Goal: Communication & Community: Answer question/provide support

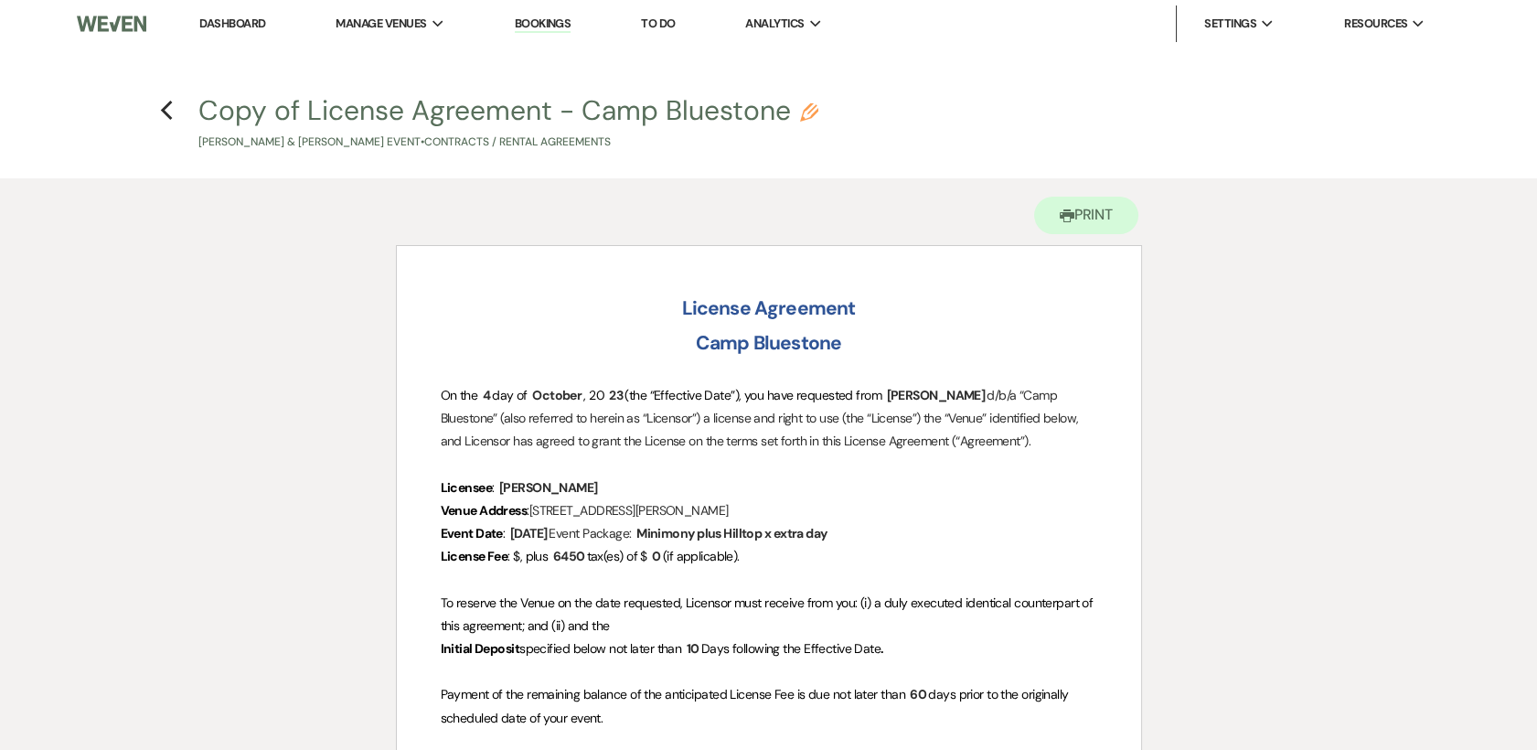
click at [220, 22] on link "Dashboard" at bounding box center [232, 24] width 66 height 16
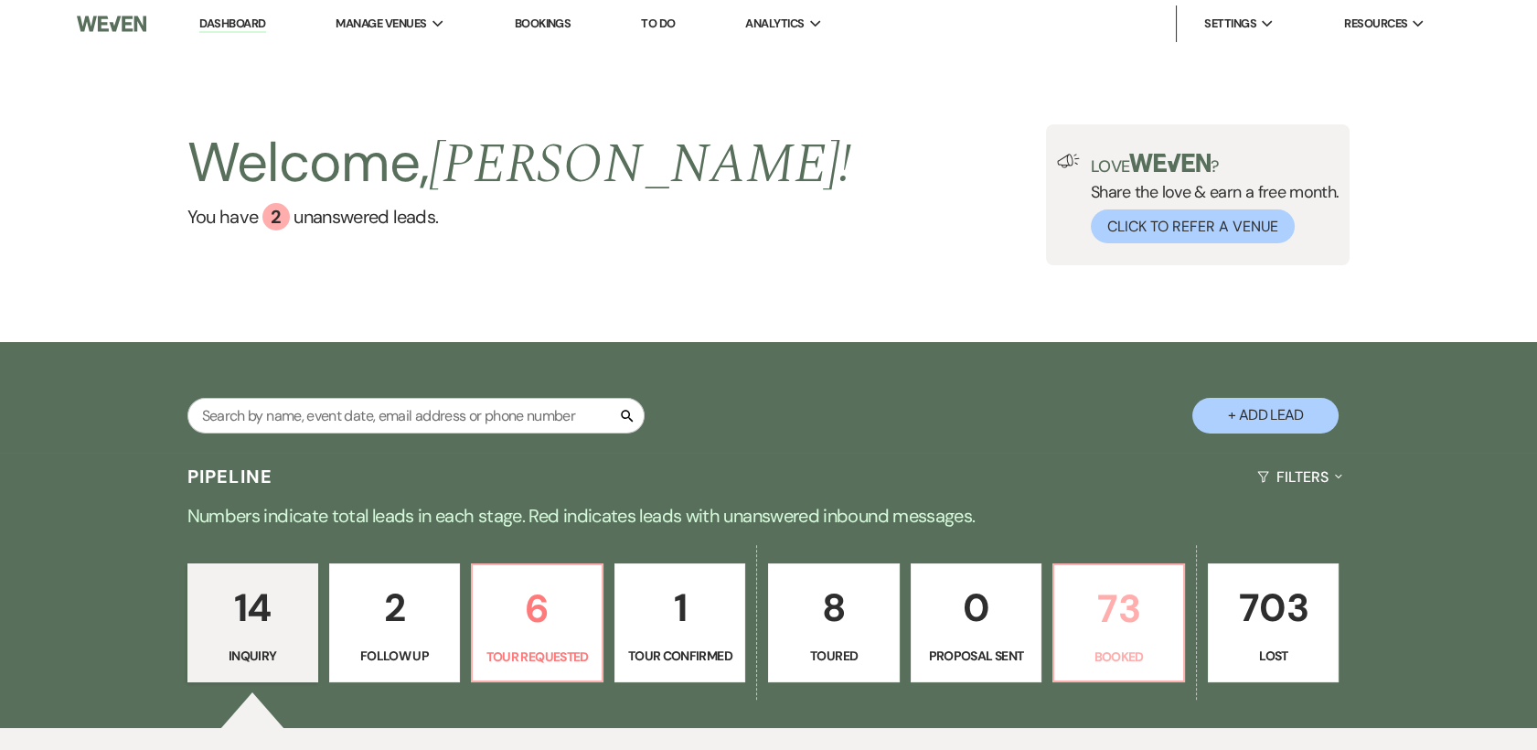
click at [1142, 633] on p "73" at bounding box center [1118, 608] width 107 height 61
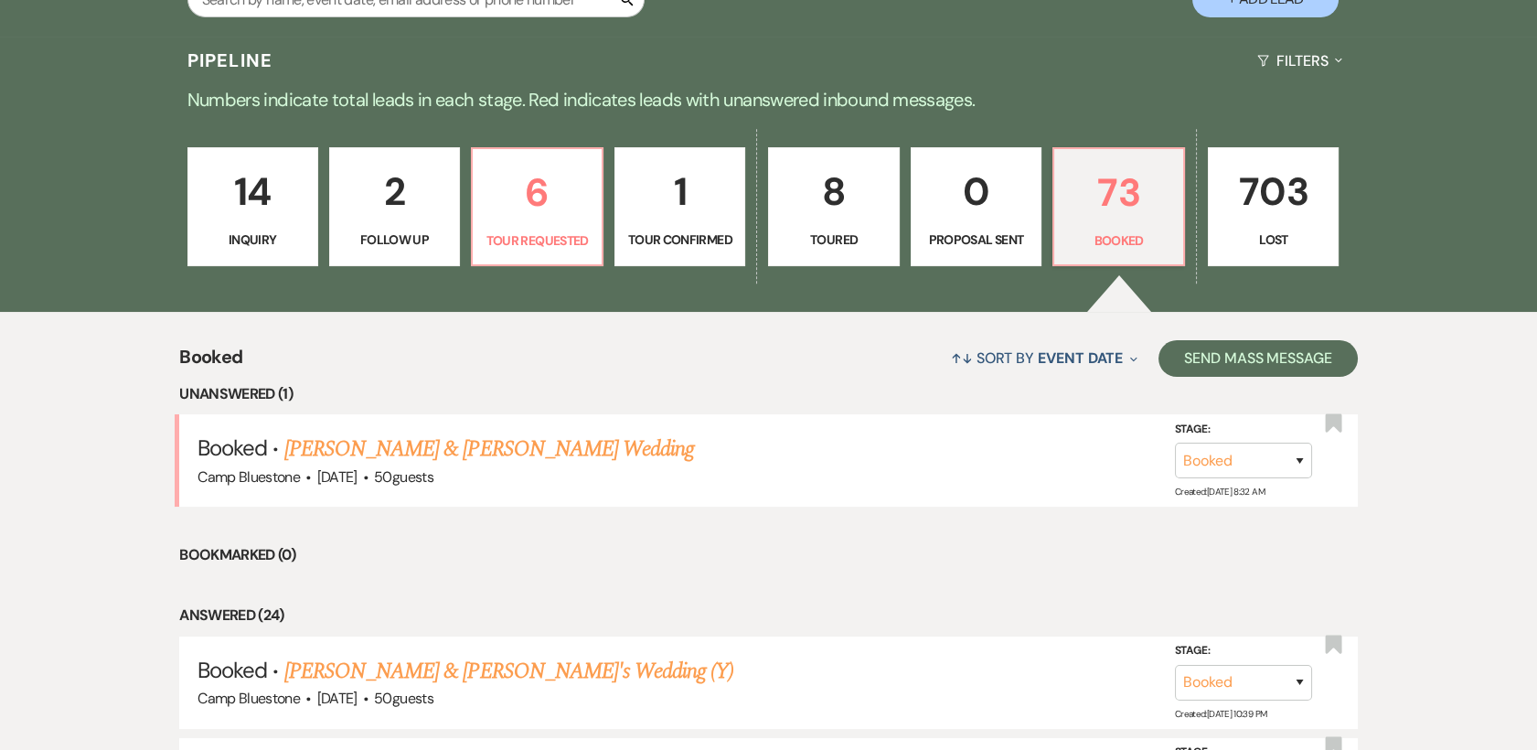
scroll to position [619, 0]
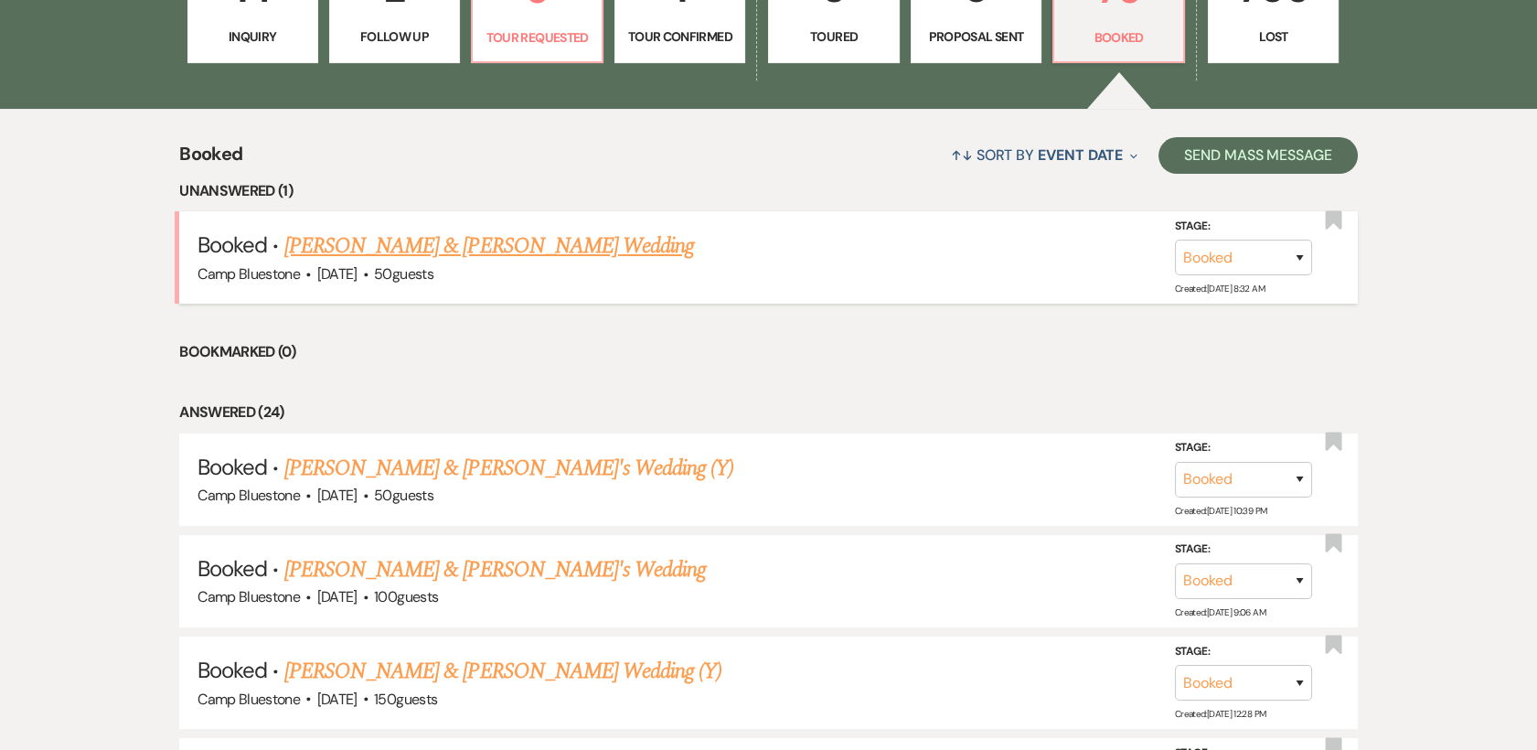
click at [494, 243] on link "[PERSON_NAME] & [PERSON_NAME] Wedding" at bounding box center [489, 245] width 410 height 33
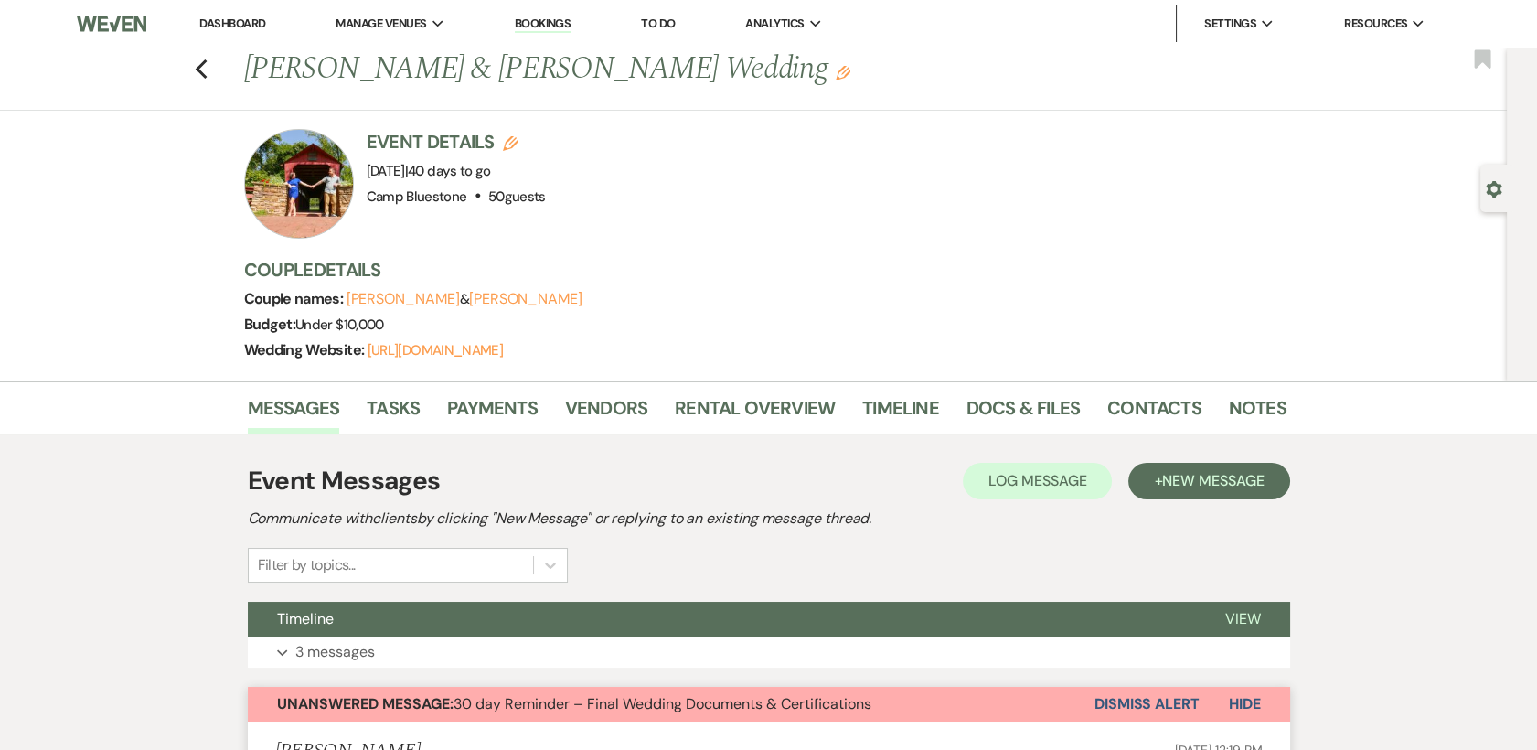
click at [238, 22] on link "Dashboard" at bounding box center [232, 24] width 66 height 16
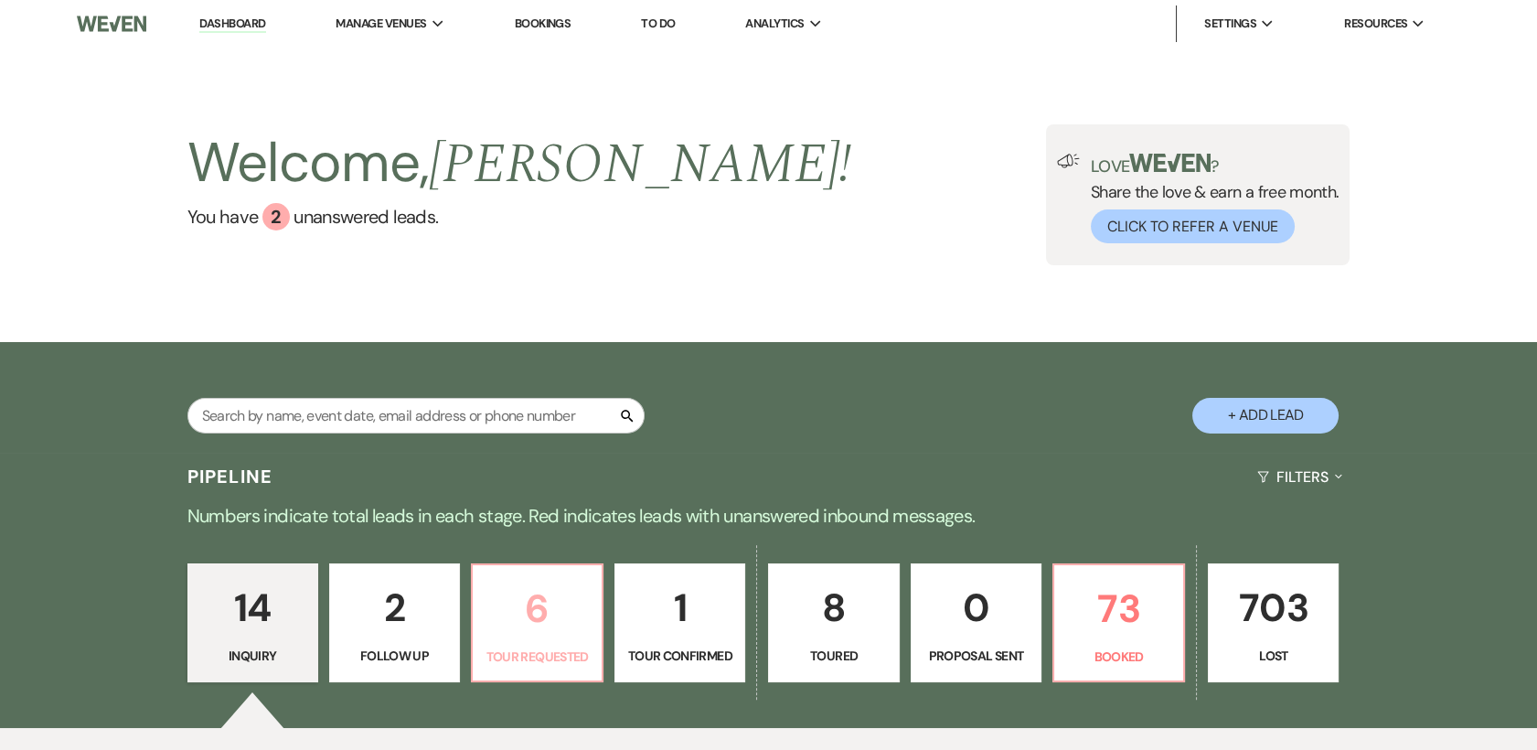
click at [541, 610] on p "6" at bounding box center [537, 608] width 107 height 61
select select "2"
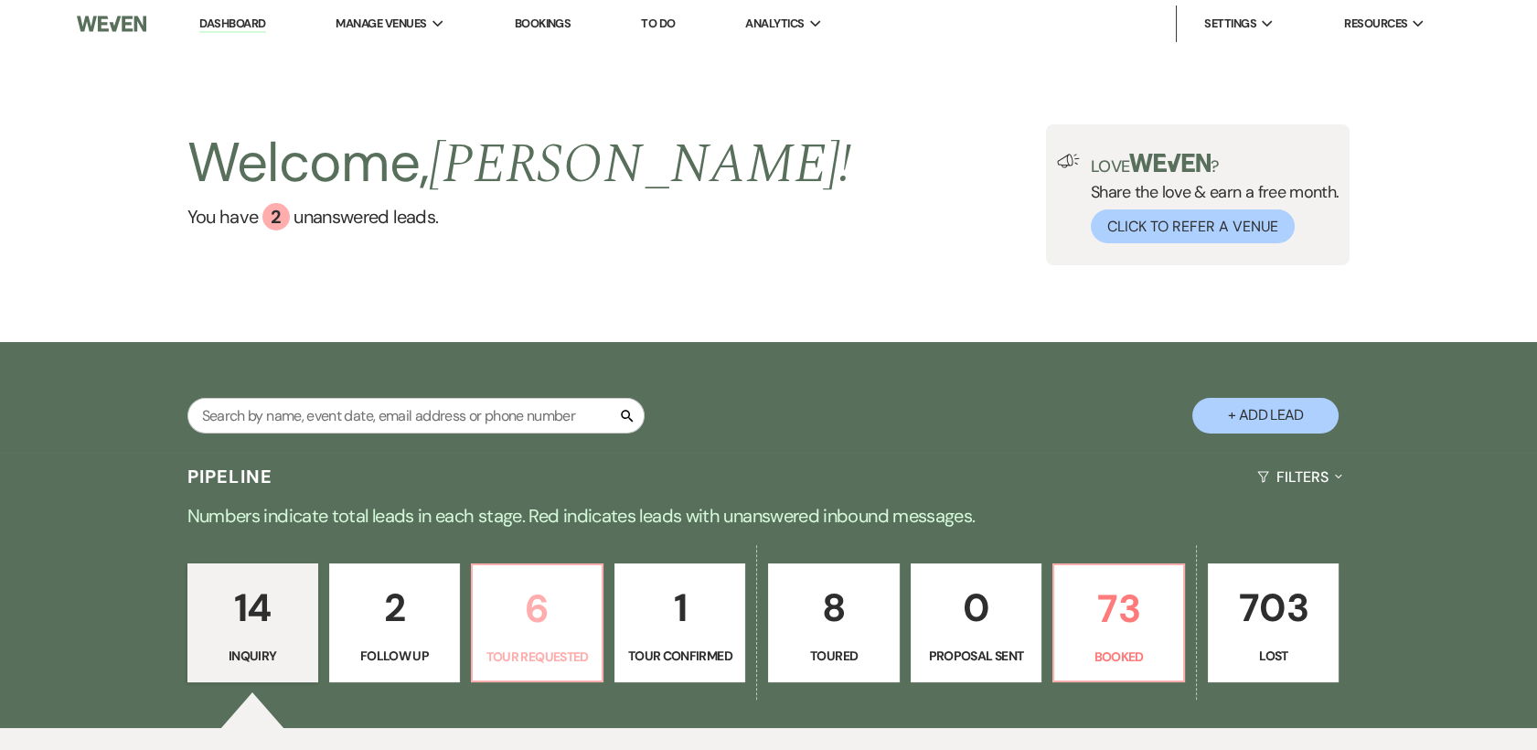
select select "2"
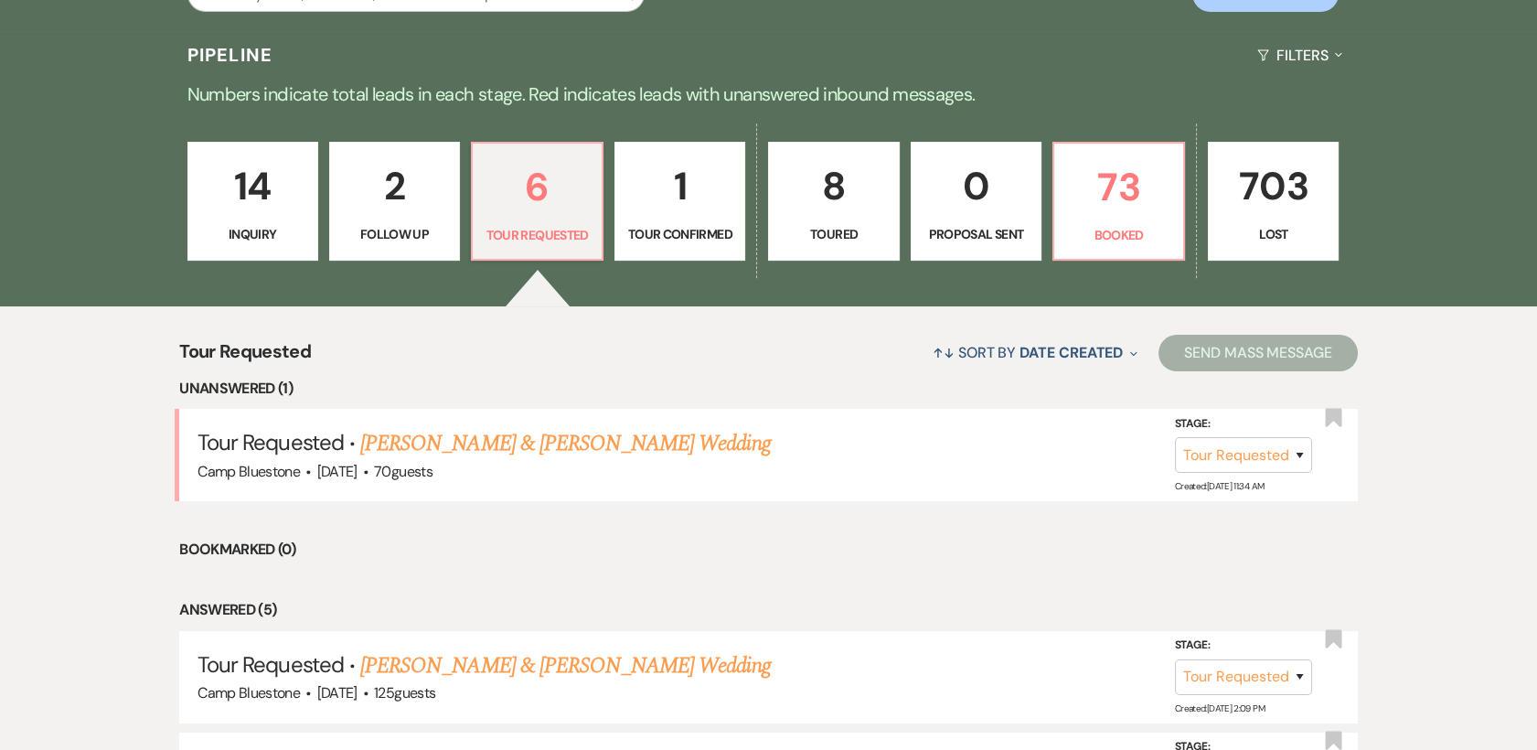
scroll to position [476, 0]
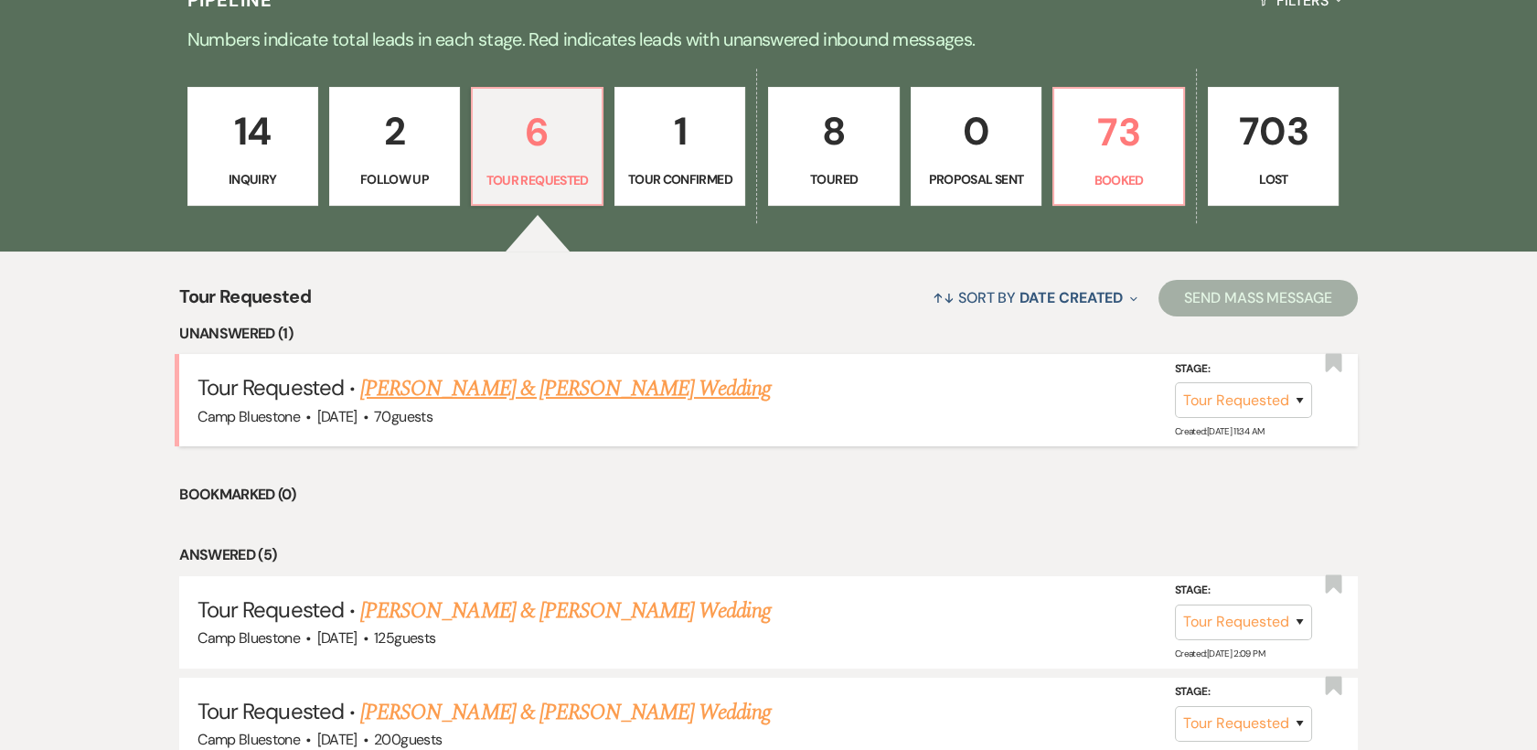
click at [556, 385] on link "[PERSON_NAME] & [PERSON_NAME] Wedding" at bounding box center [565, 388] width 410 height 33
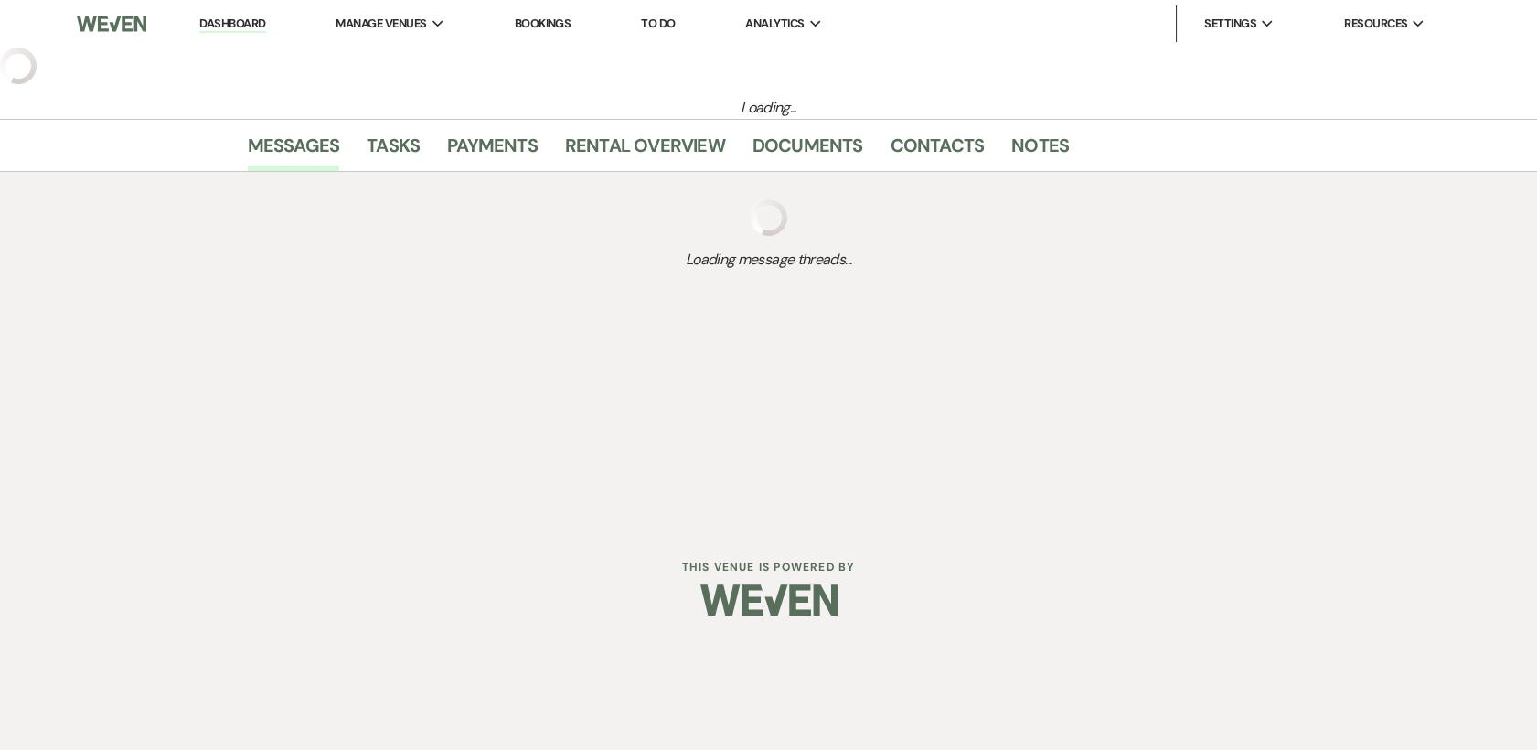
select select "2"
select select "1"
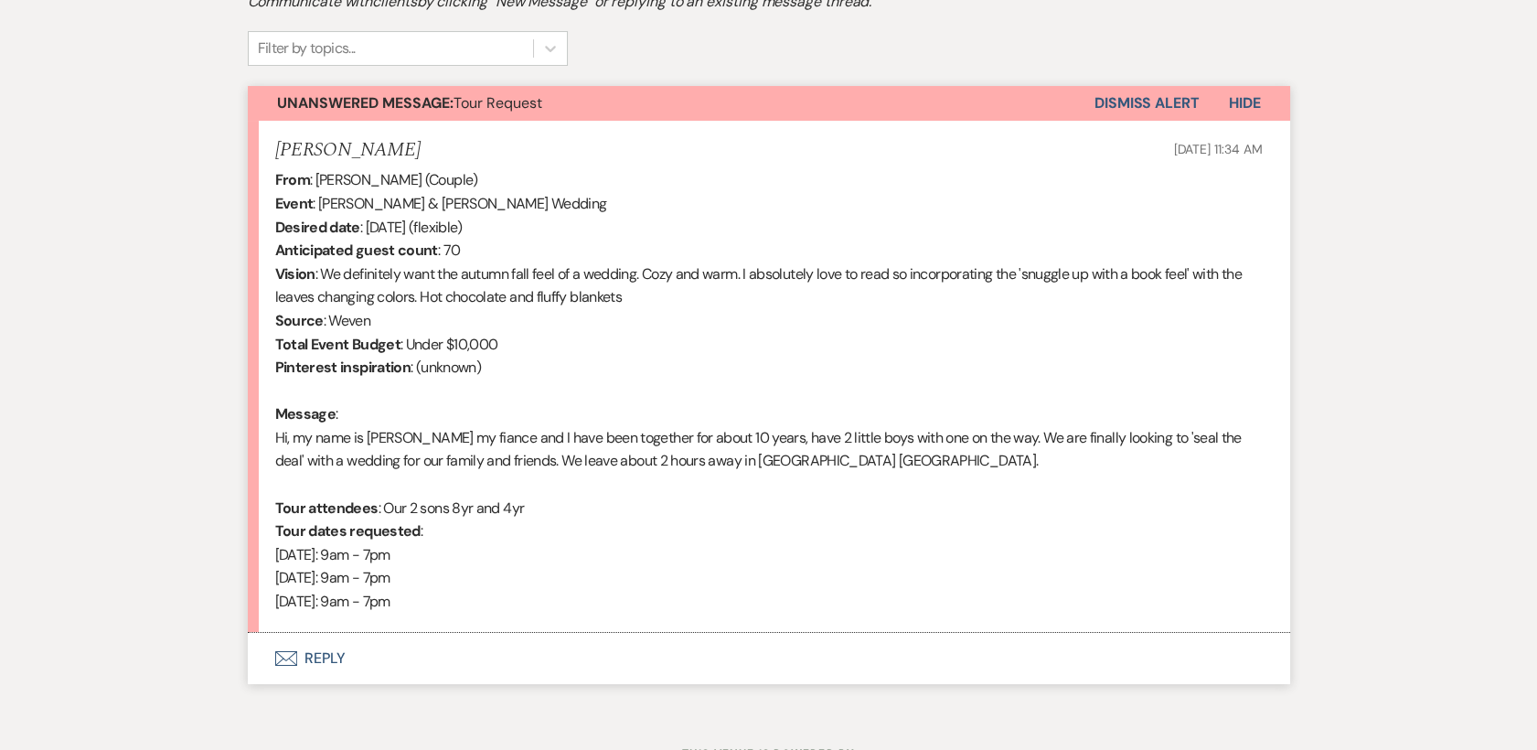
scroll to position [598, 0]
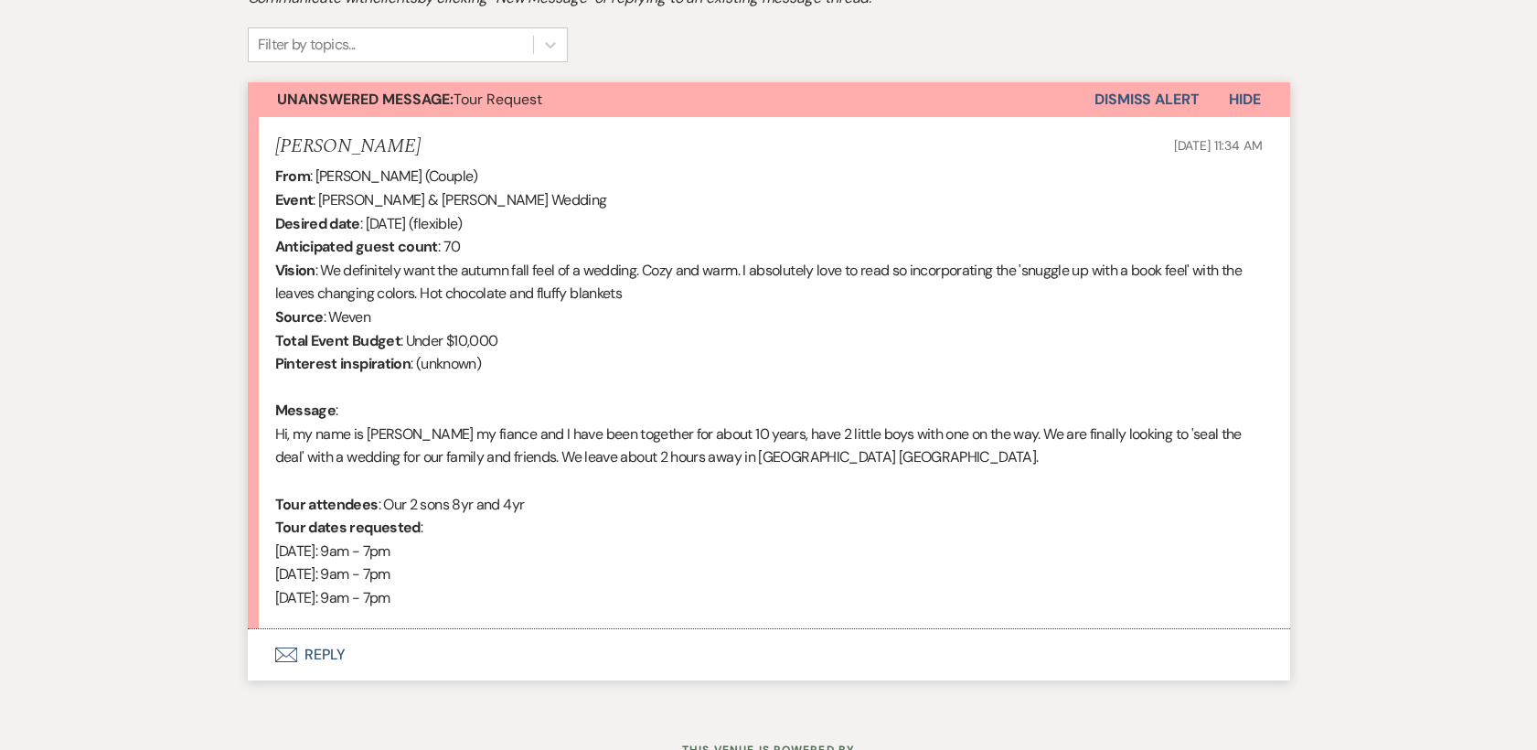
click at [333, 655] on button "Envelope Reply" at bounding box center [769, 654] width 1042 height 51
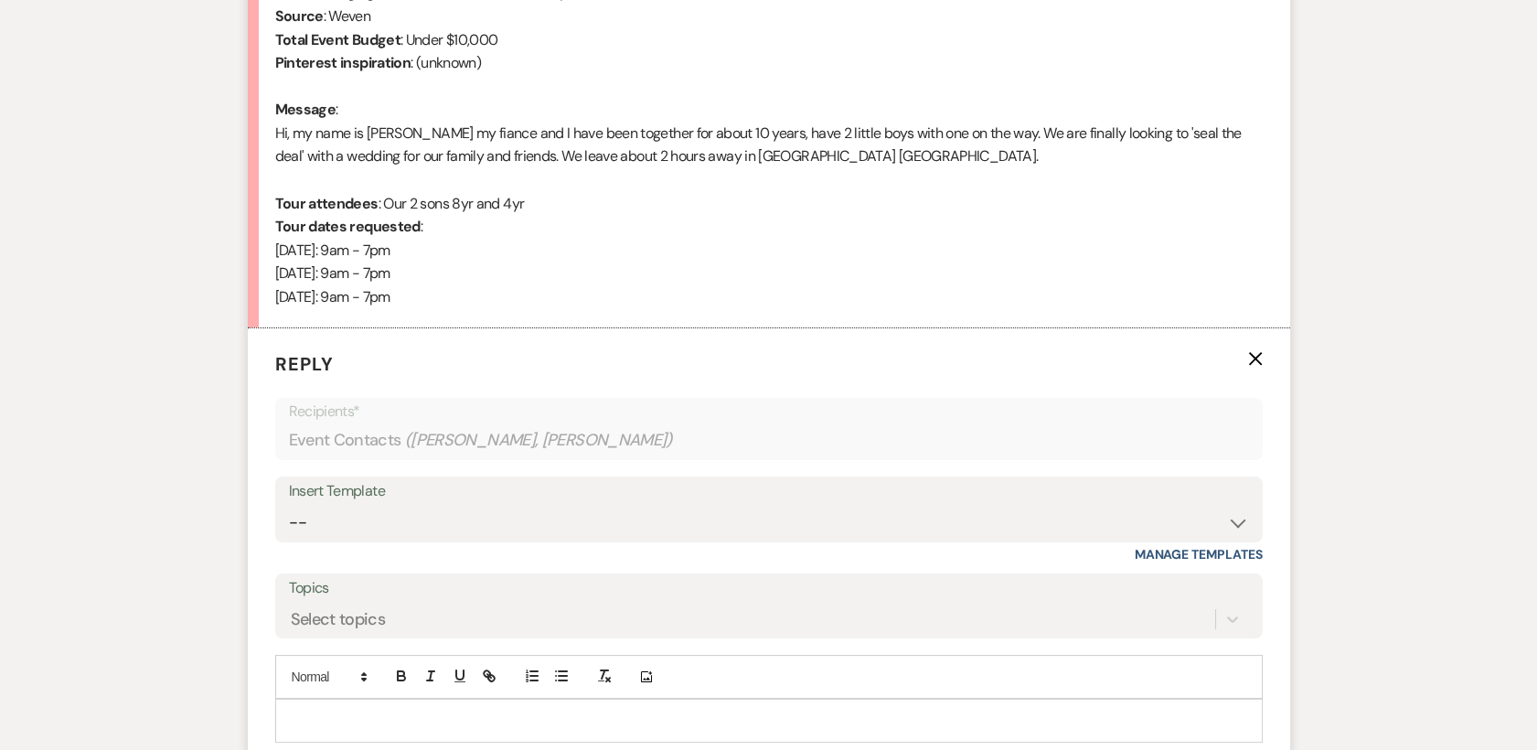
scroll to position [1073, 0]
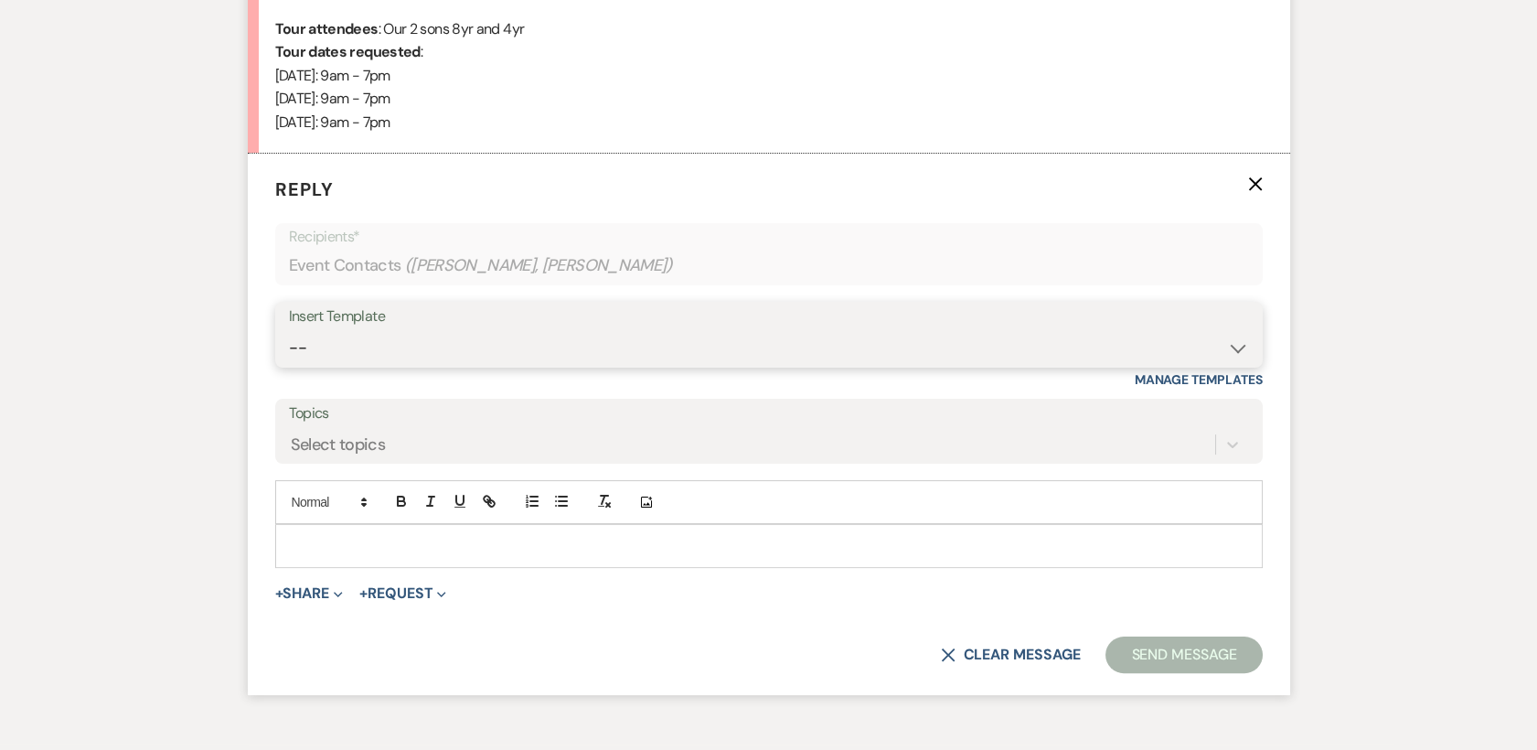
click at [1236, 353] on select "-- Weven Planning Portal Introduction (Booked Events) Tour Request Response Con…" at bounding box center [769, 348] width 960 height 36
select select "378"
click at [289, 330] on select "-- Weven Planning Portal Introduction (Booked Events) Tour Request Response Con…" at bounding box center [769, 348] width 960 height 36
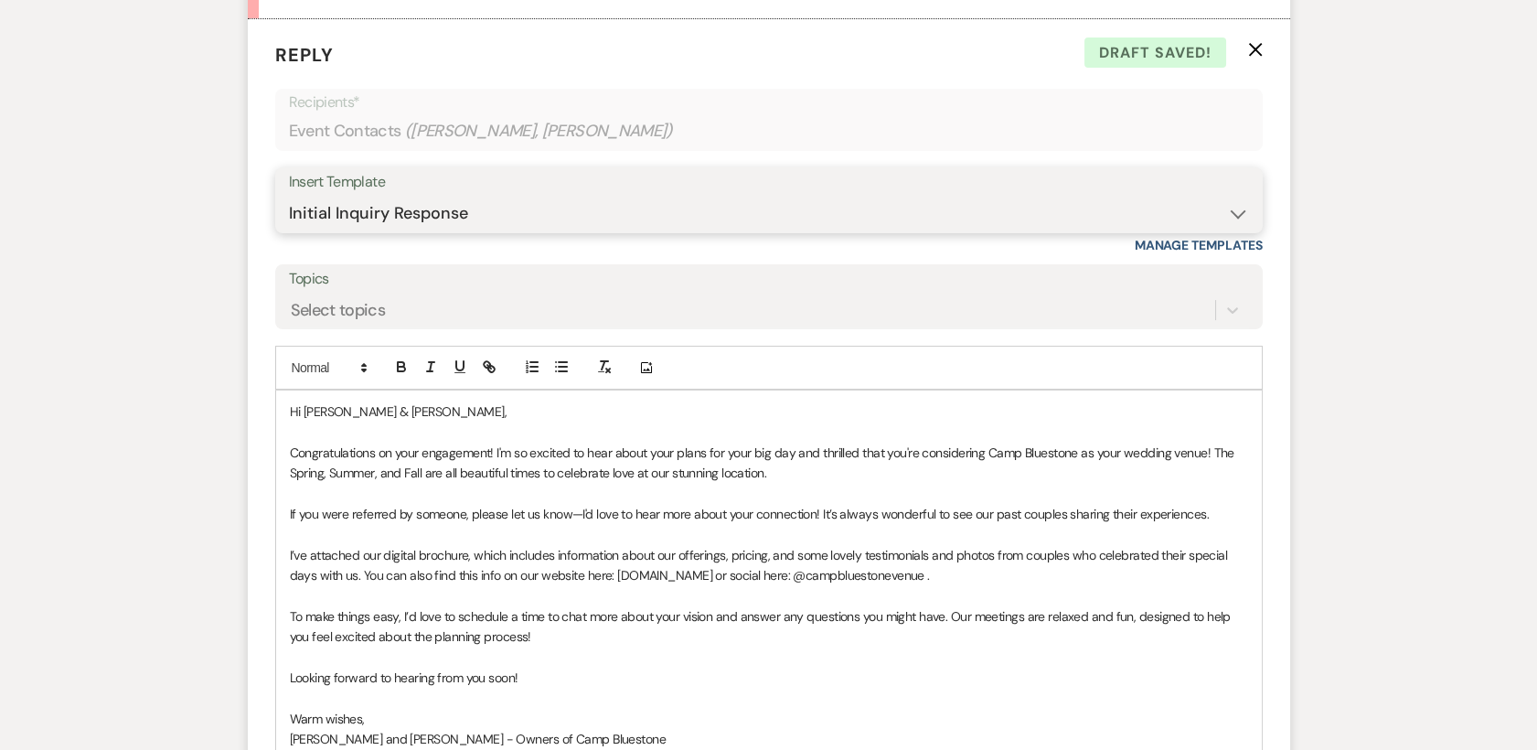
scroll to position [1303, 0]
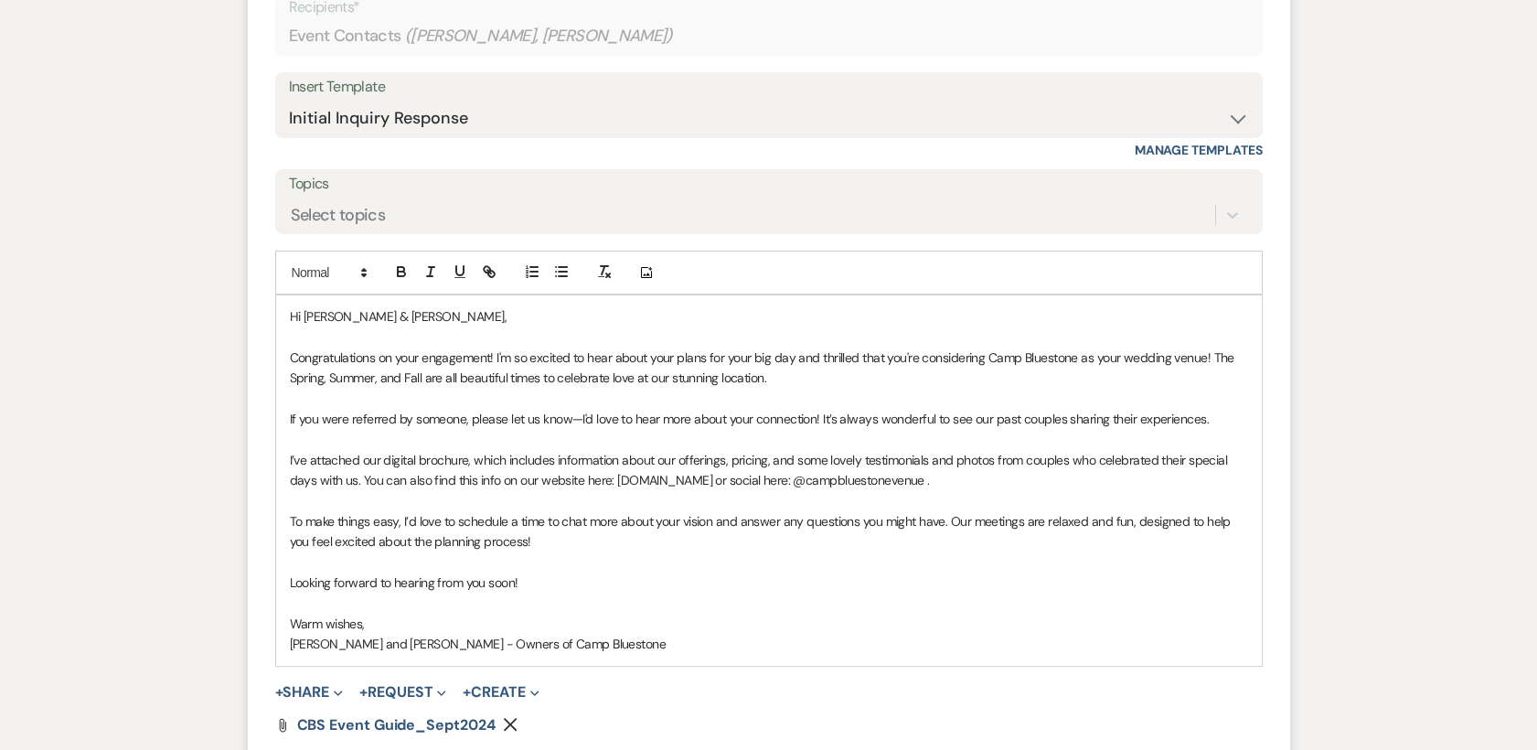
click at [616, 300] on div "Hi [PERSON_NAME] & [PERSON_NAME], Congratulations on your engagement! I'm so ex…" at bounding box center [769, 480] width 986 height 370
click at [549, 379] on p "Congratulations on your engagement! I'm so excited to hear about your plans for…" at bounding box center [769, 367] width 958 height 41
click at [303, 389] on p at bounding box center [769, 399] width 958 height 20
click at [310, 376] on p "Congratulations on your engagement! I'm so excited to hear about your plans for…" at bounding box center [769, 367] width 958 height 41
click at [507, 368] on p "Congratulations on your engagement! I'm so excited to hear about your plans for…" at bounding box center [769, 367] width 958 height 41
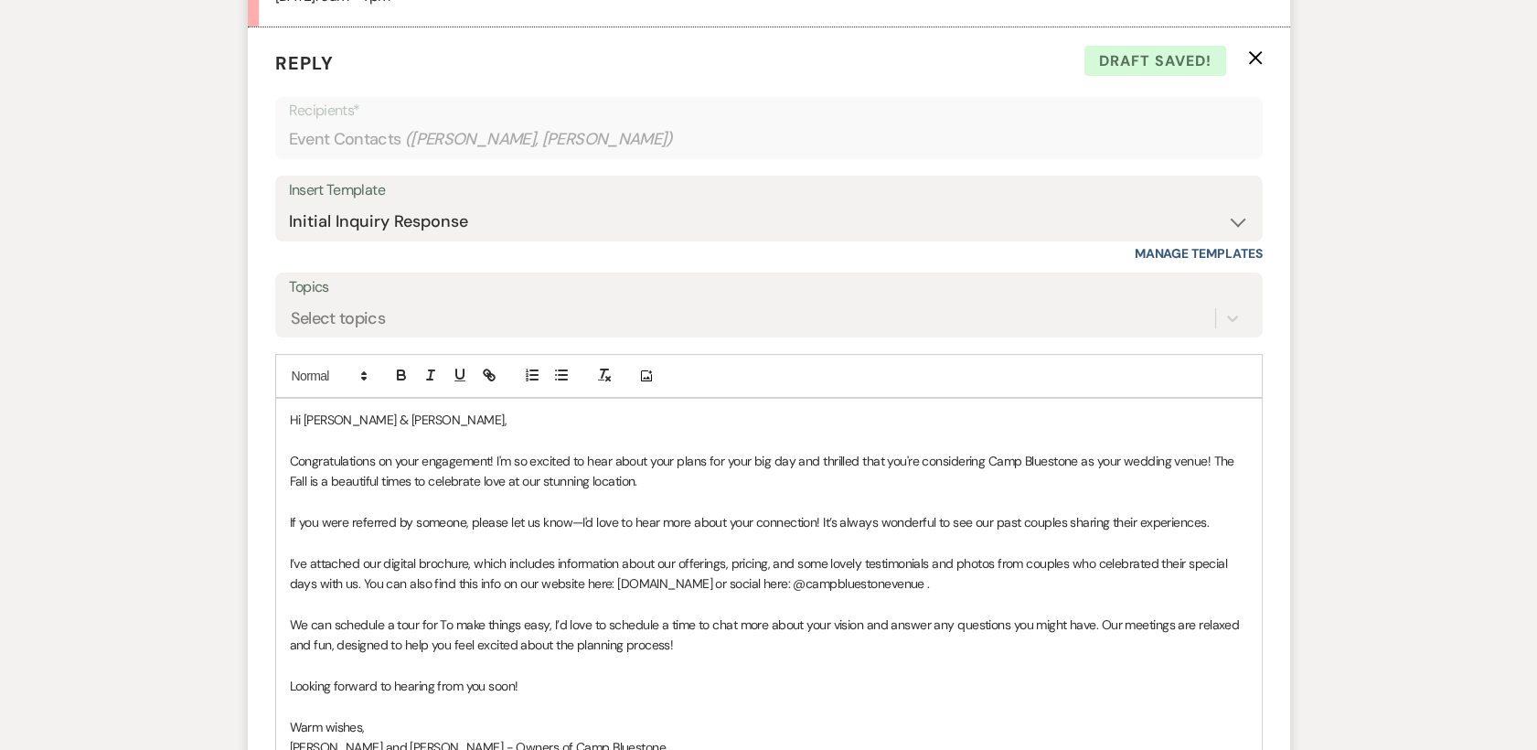
scroll to position [1221, 0]
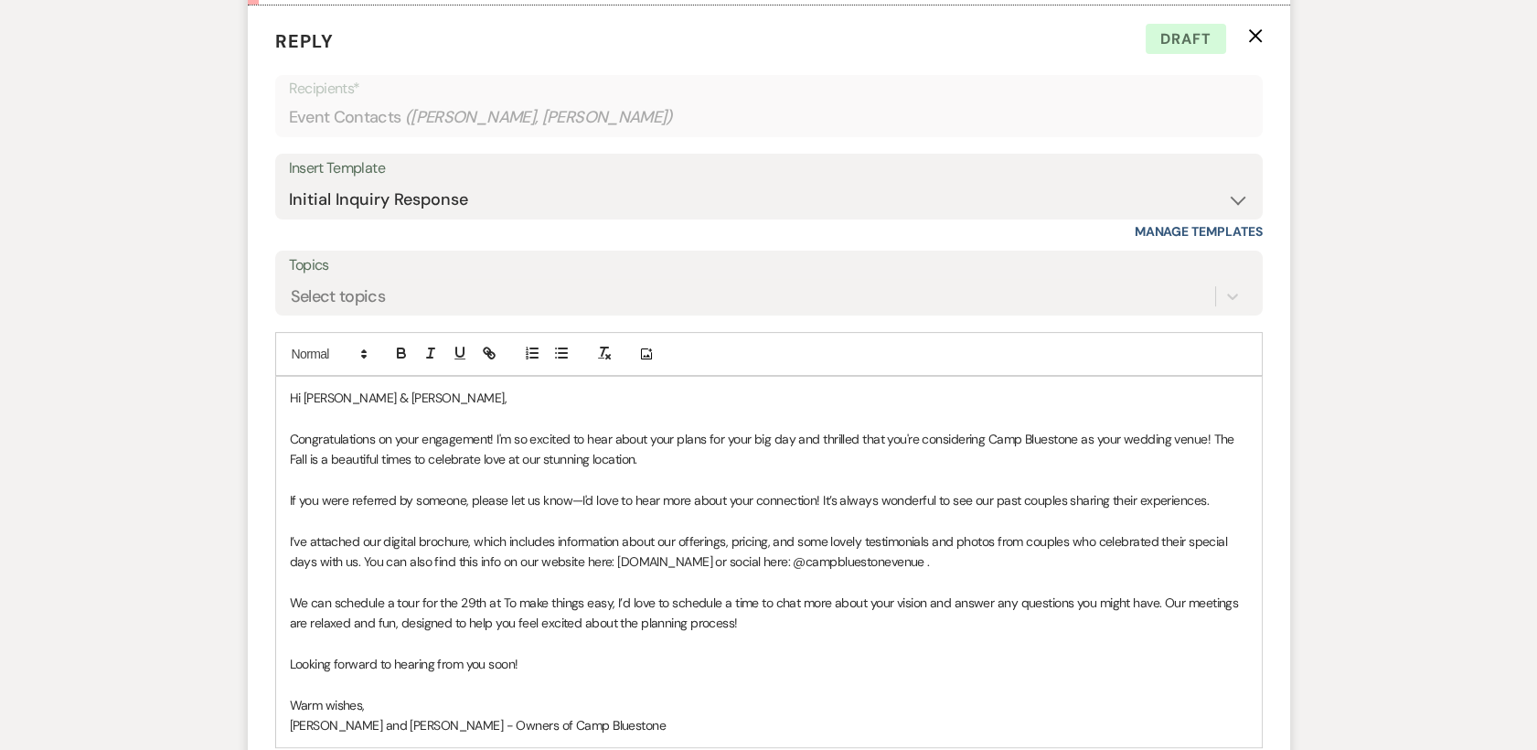
click at [464, 507] on p "If you were referred by someone, please let us know—I'd love to hear more about…" at bounding box center [769, 500] width 958 height 20
click at [556, 610] on p "We can schedule a tour for the 29th at To make things easy, I’d love to schedul…" at bounding box center [769, 612] width 958 height 41
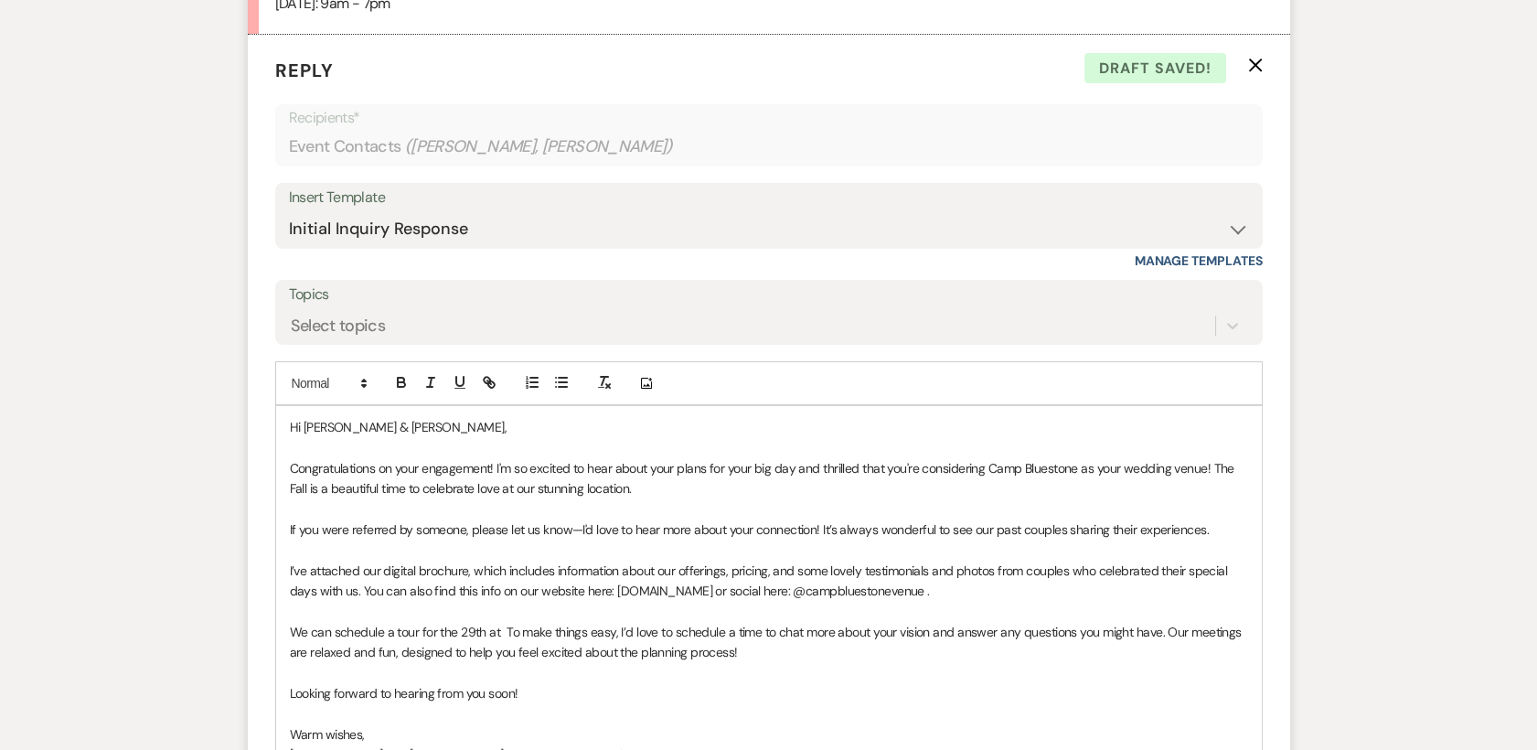
scroll to position [1197, 0]
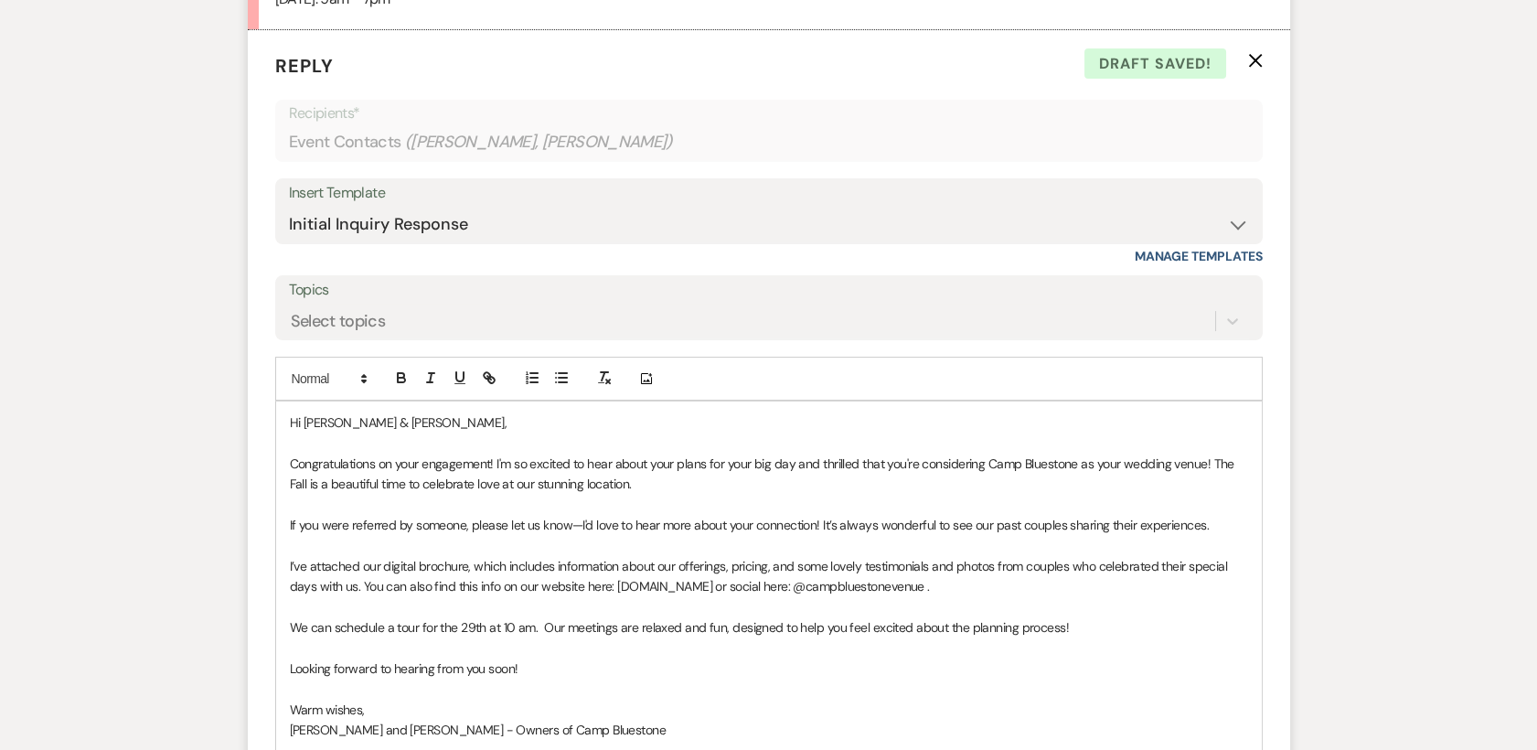
click at [683, 640] on p at bounding box center [769, 647] width 958 height 20
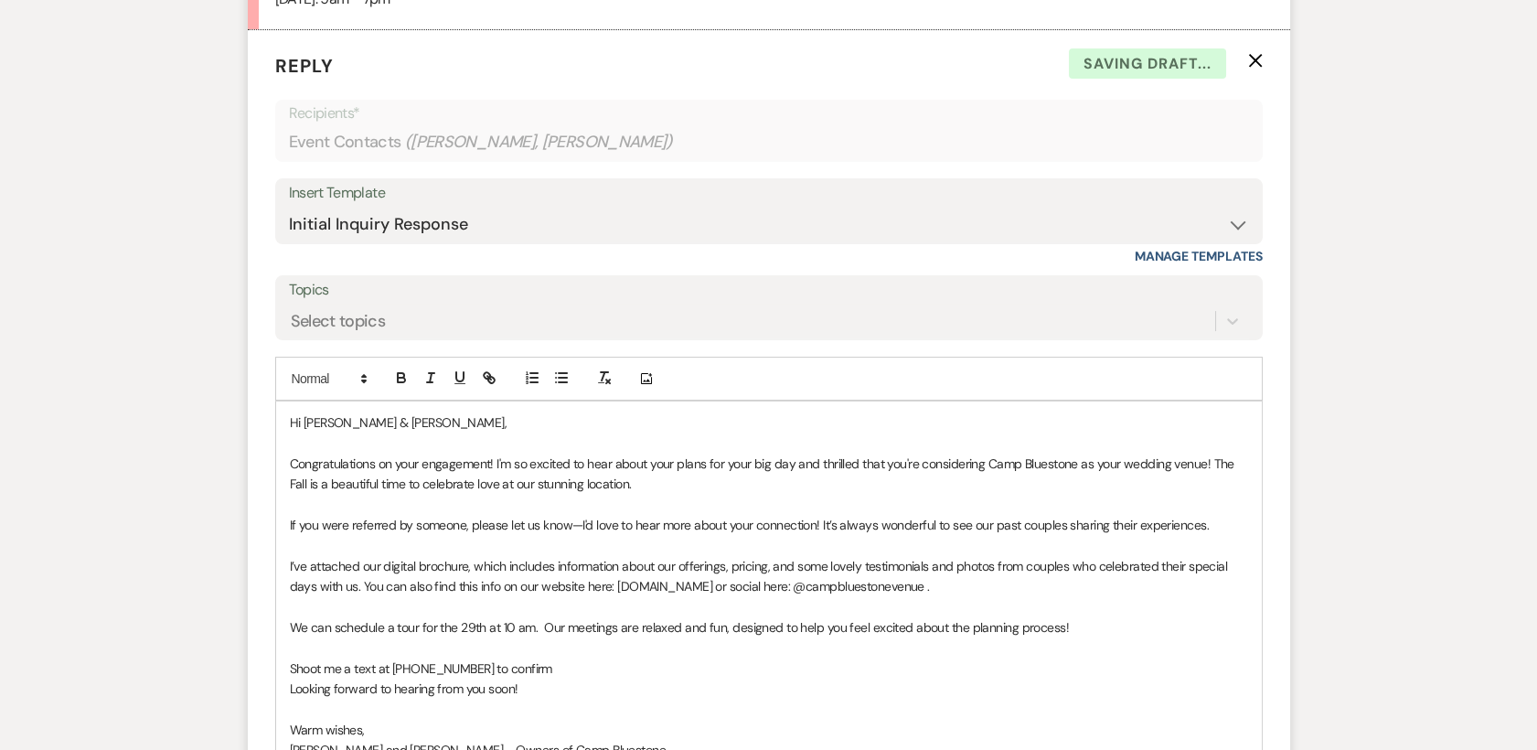
click at [1109, 655] on p at bounding box center [769, 647] width 958 height 20
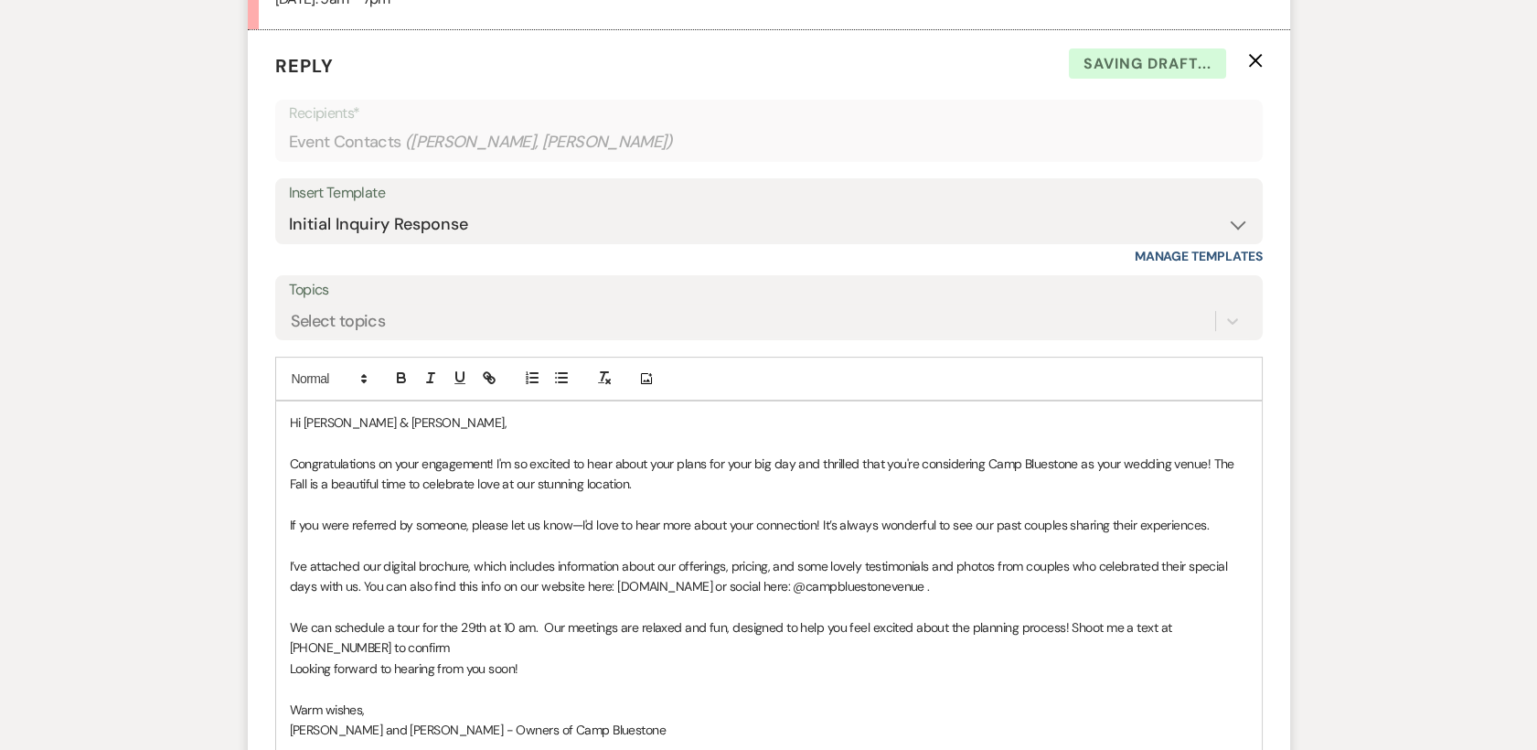
click at [712, 656] on p "We can schedule a tour for the 29th at 10 am. Our meetings are relaxed and fun,…" at bounding box center [769, 637] width 958 height 41
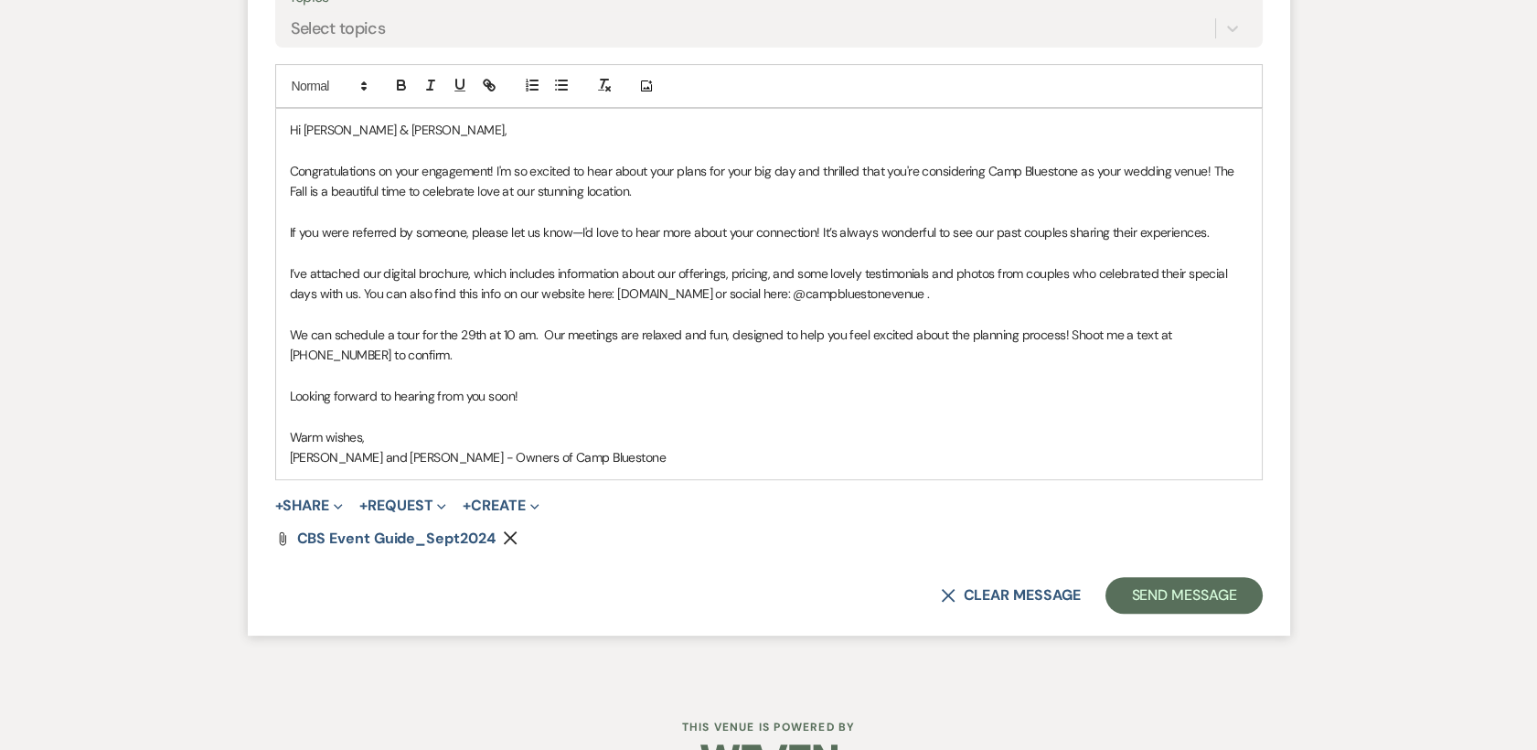
scroll to position [1499, 0]
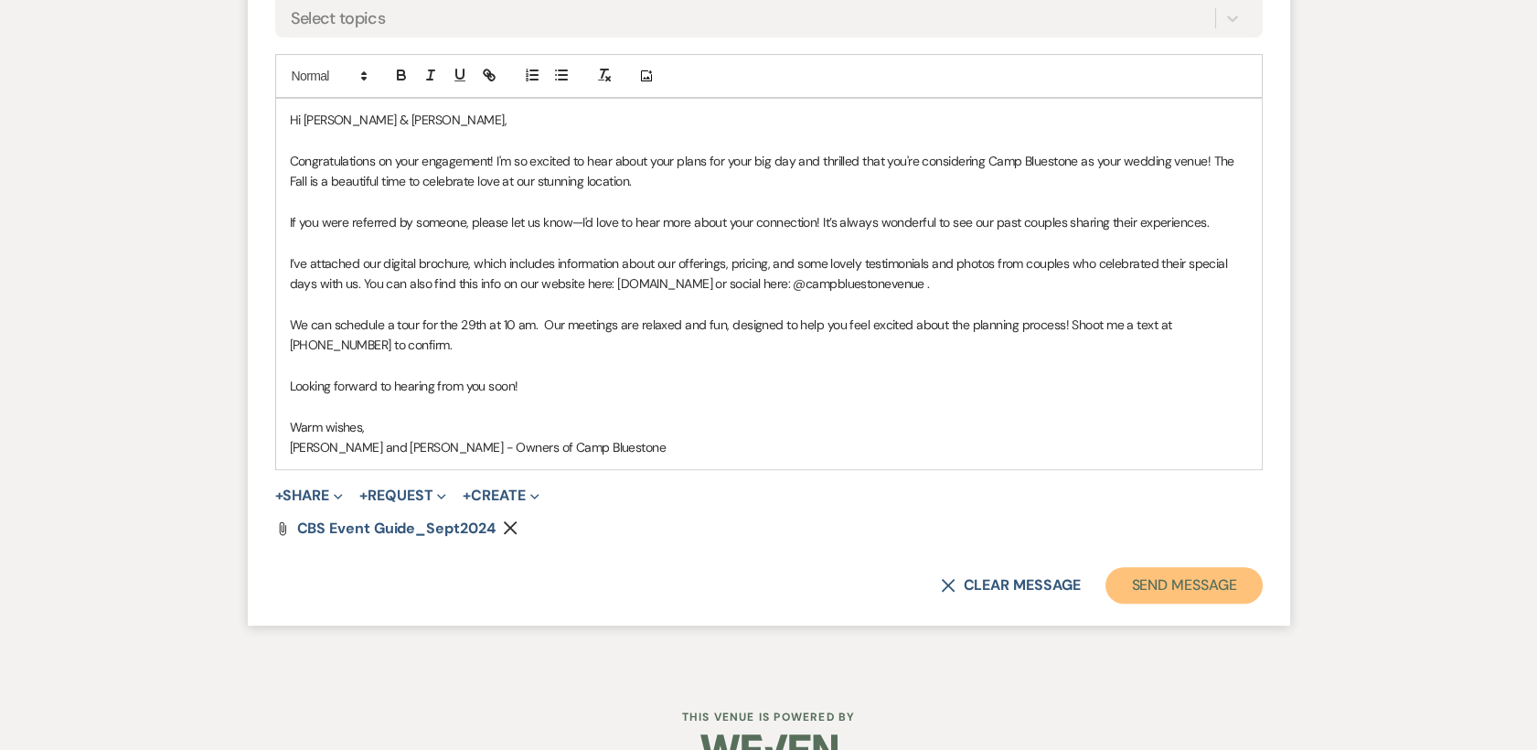
click at [1183, 586] on button "Send Message" at bounding box center [1183, 585] width 156 height 37
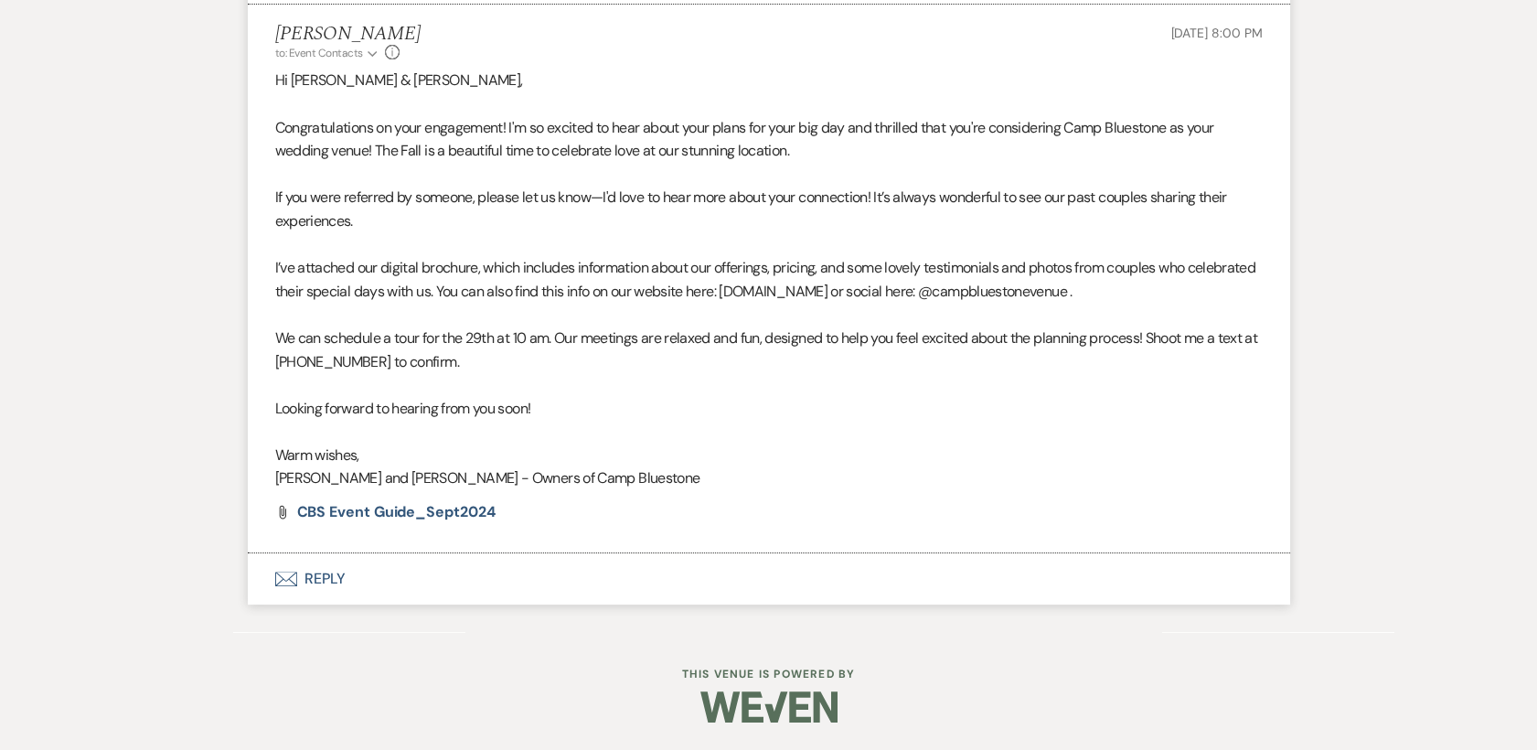
scroll to position [1221, 0]
select select "2"
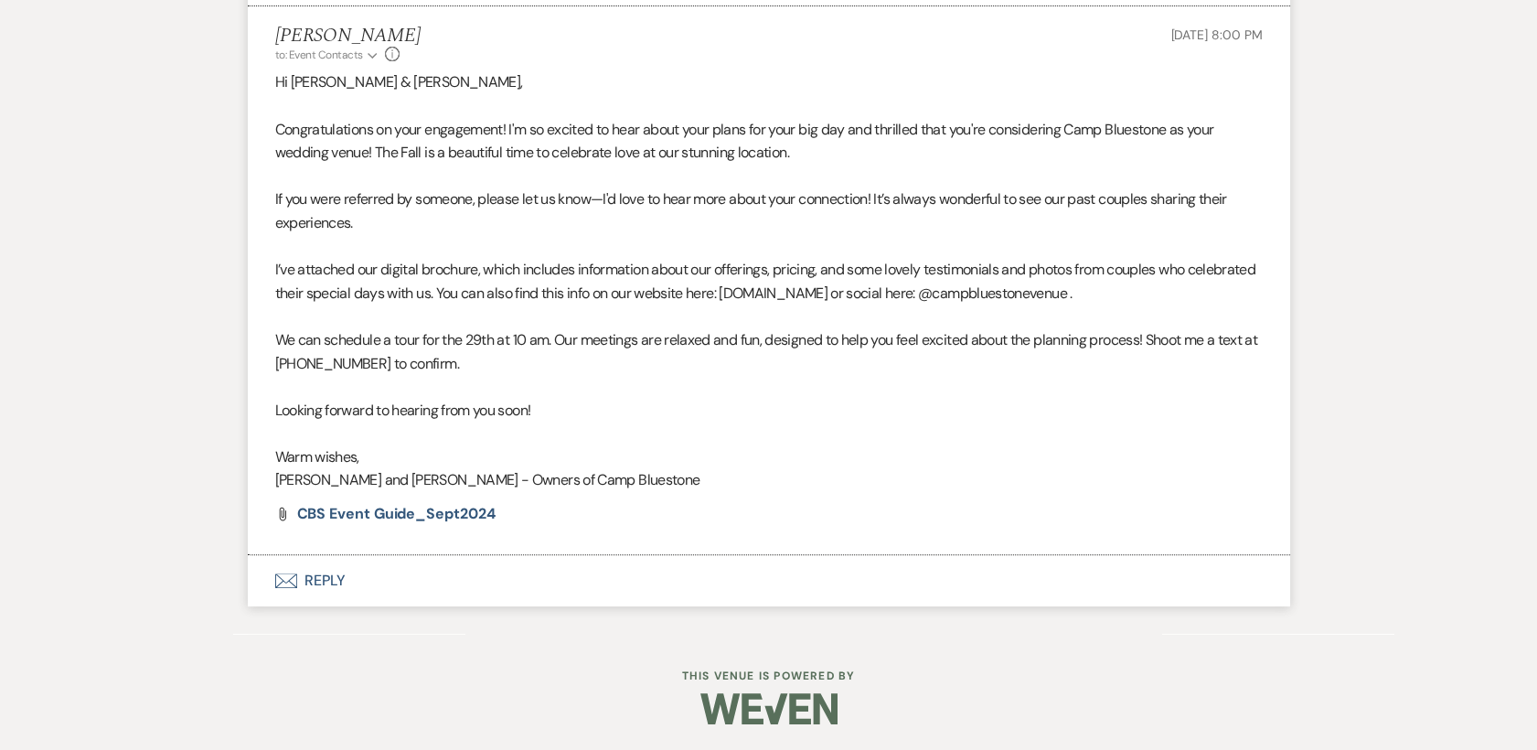
select select "2"
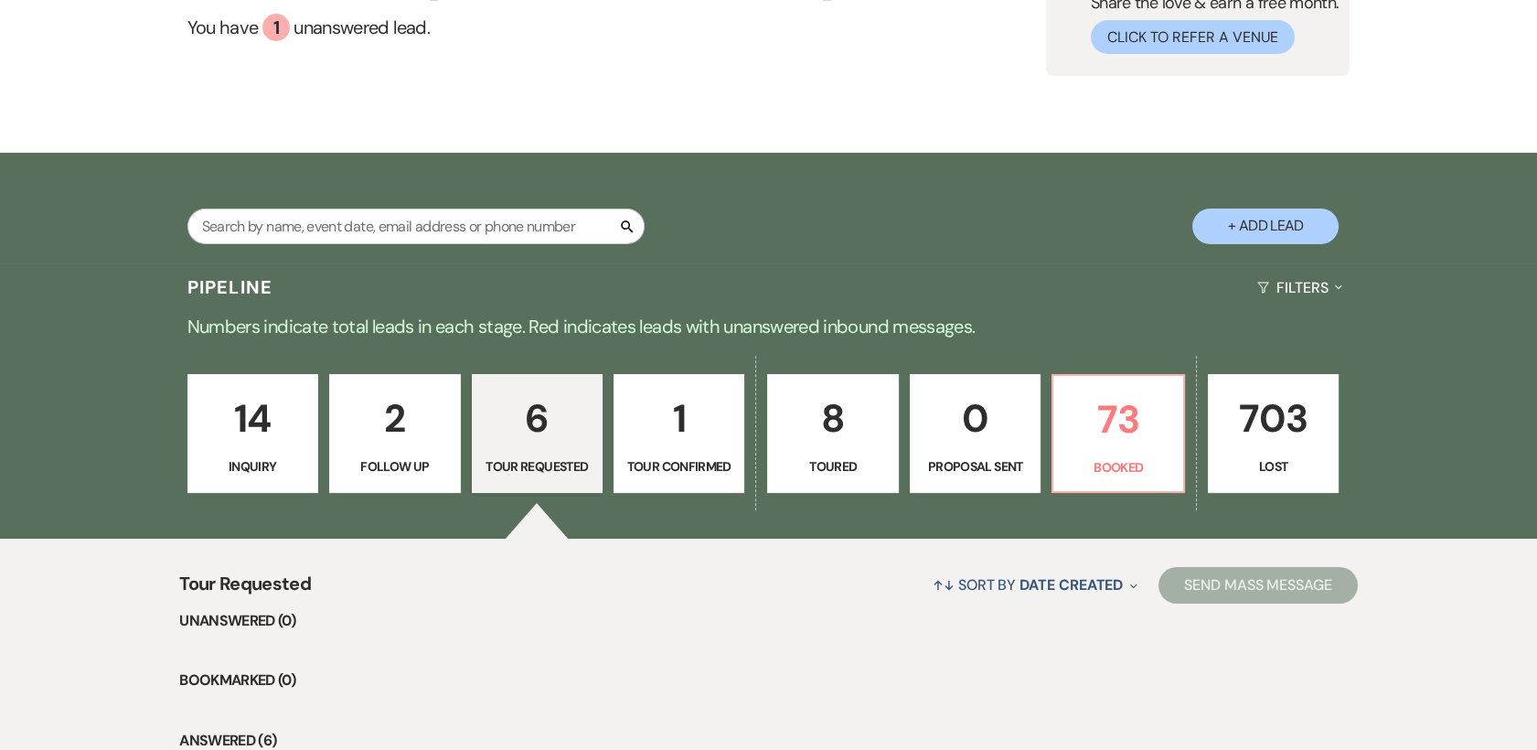
scroll to position [195, 0]
